Goal: Task Accomplishment & Management: Manage account settings

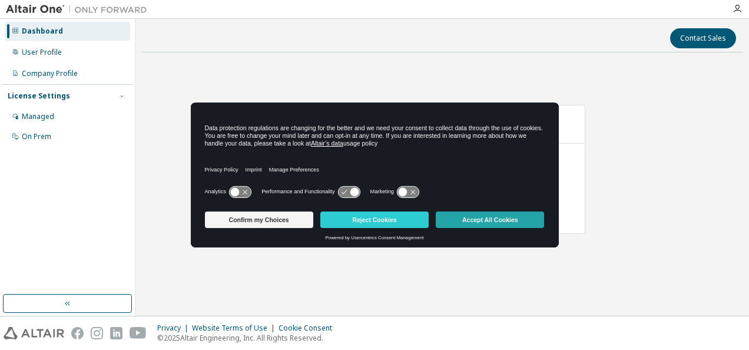
click at [503, 216] on button "Accept All Cookies" at bounding box center [490, 219] width 108 height 16
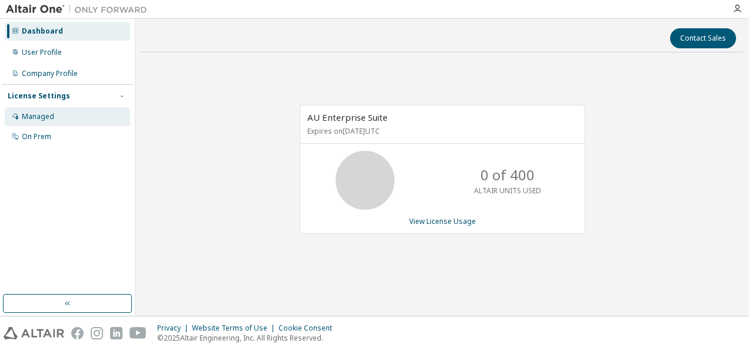
click at [48, 114] on div "Managed" at bounding box center [38, 116] width 32 height 9
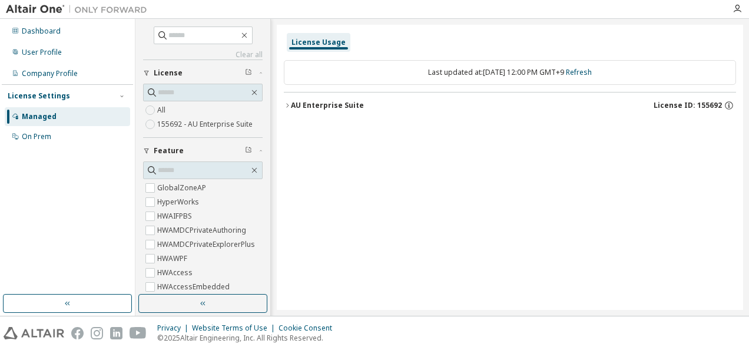
click at [324, 109] on div "AU Enterprise Suite" at bounding box center [327, 105] width 73 height 9
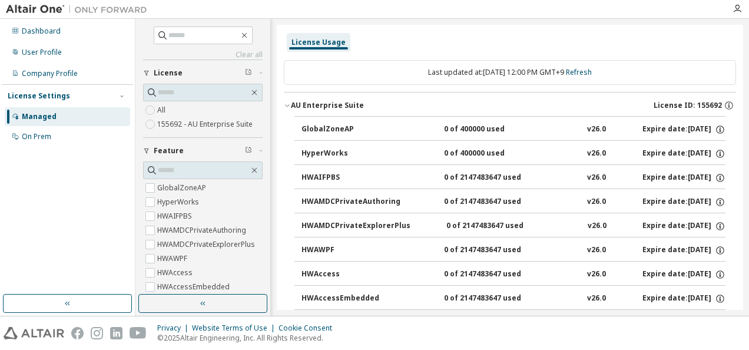
click at [297, 98] on button "AU Enterprise Suite License ID: 155692" at bounding box center [510, 105] width 452 height 26
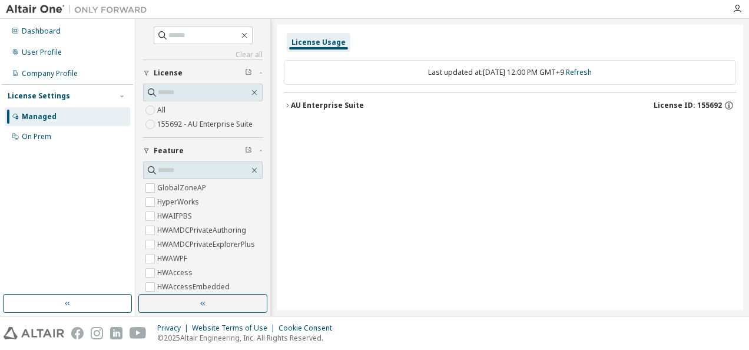
click at [302, 110] on div "AU Enterprise Suite License ID: 155692" at bounding box center [513, 105] width 445 height 11
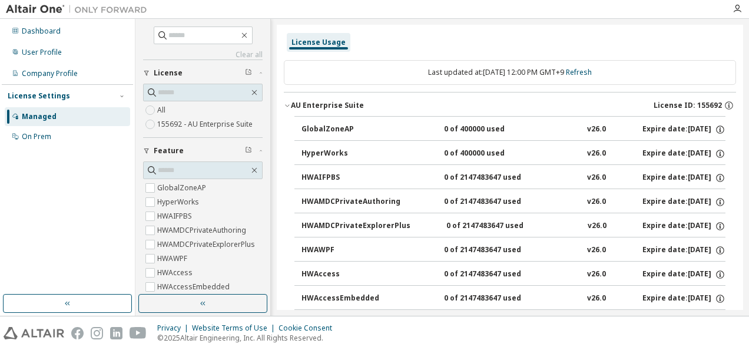
click at [290, 99] on button "AU Enterprise Suite License ID: 155692" at bounding box center [510, 105] width 452 height 26
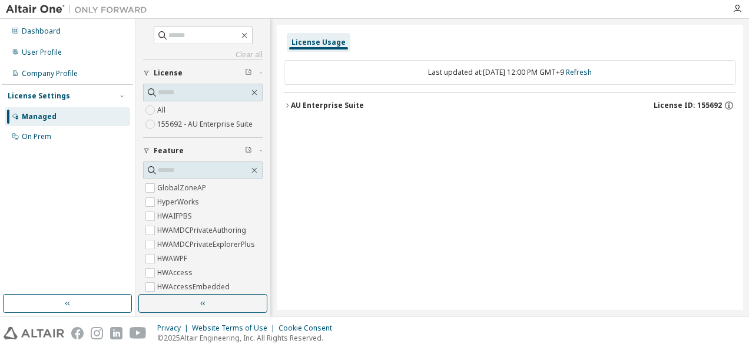
click at [332, 44] on div "License Usage" at bounding box center [319, 42] width 54 height 9
click at [322, 108] on div "AU Enterprise Suite" at bounding box center [327, 105] width 73 height 9
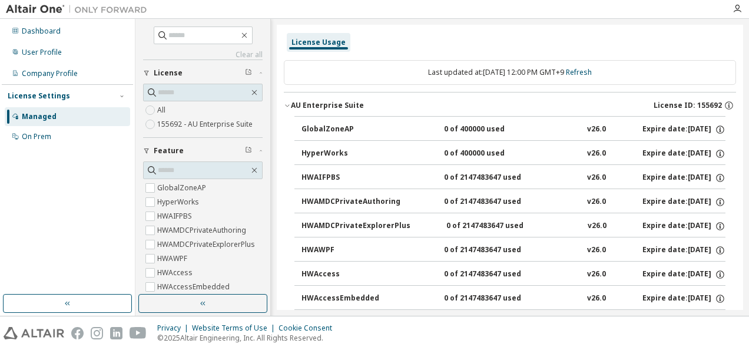
click at [303, 107] on div "AU Enterprise Suite" at bounding box center [327, 105] width 73 height 9
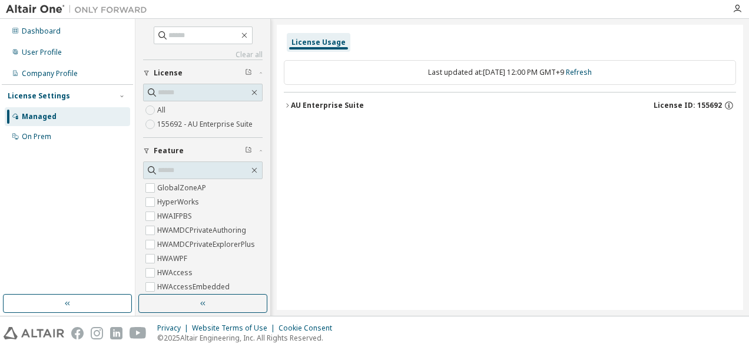
click at [303, 107] on div "AU Enterprise Suite" at bounding box center [327, 105] width 73 height 9
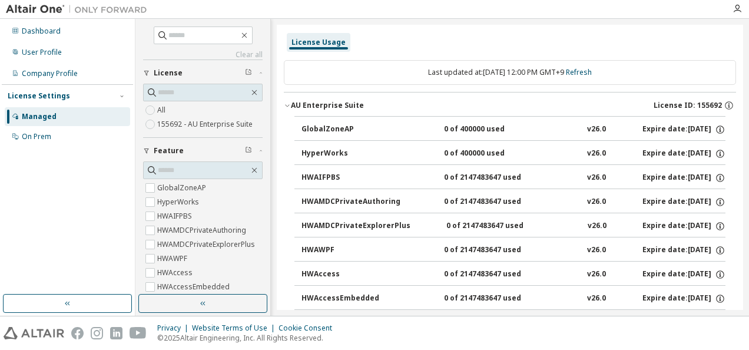
click at [323, 102] on div "AU Enterprise Suite" at bounding box center [327, 105] width 73 height 9
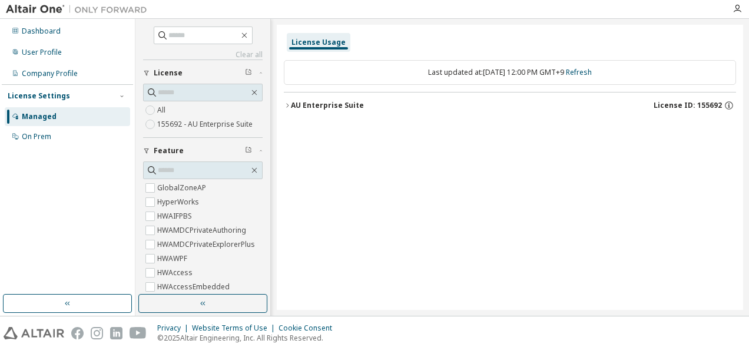
click at [323, 102] on div "AU Enterprise Suite" at bounding box center [327, 105] width 73 height 9
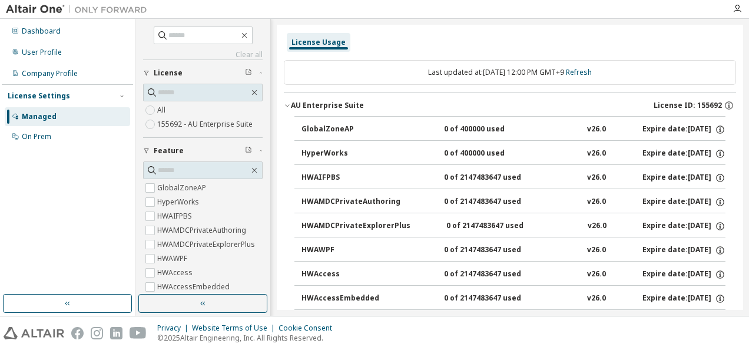
click at [323, 102] on div "AU Enterprise Suite" at bounding box center [327, 105] width 73 height 9
